Goal: Task Accomplishment & Management: Manage account settings

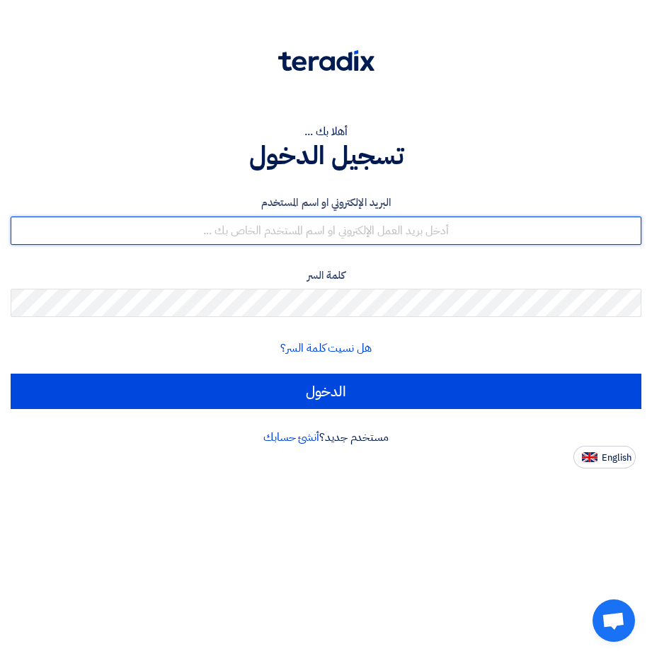
click at [433, 233] on input "text" at bounding box center [326, 230] width 630 height 28
